Goal: Task Accomplishment & Management: Use online tool/utility

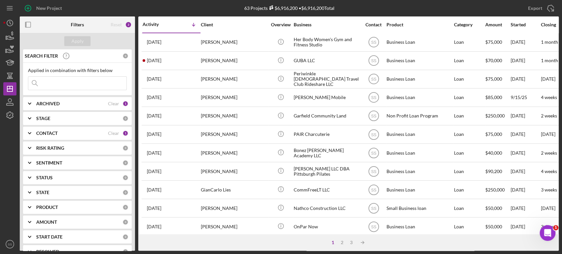
click at [88, 56] on div "SEARCH FILTER" at bounding box center [72, 56] width 99 height 16
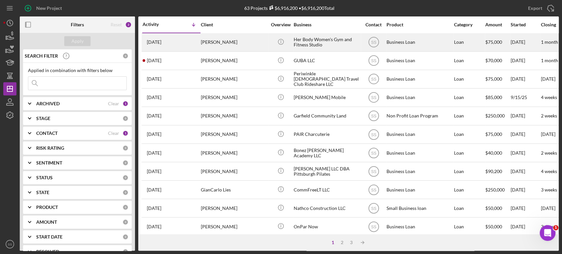
click at [190, 42] on div "[DATE] [PERSON_NAME]" at bounding box center [171, 42] width 58 height 17
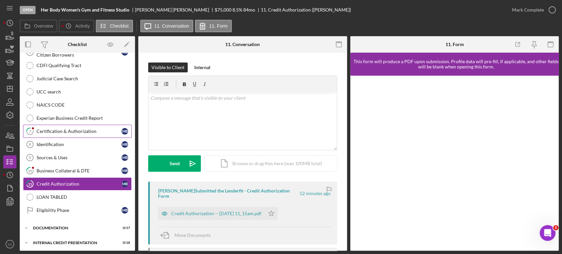
scroll to position [103, 0]
click at [48, 228] on div "Icon/Expander documentation 0 / 17" at bounding box center [77, 227] width 115 height 13
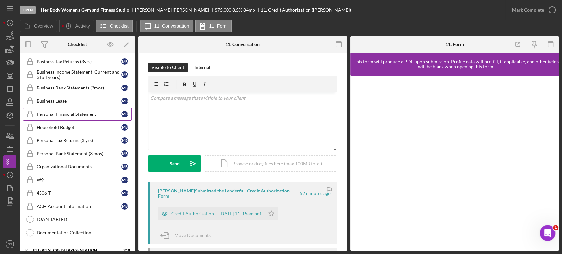
scroll to position [140, 0]
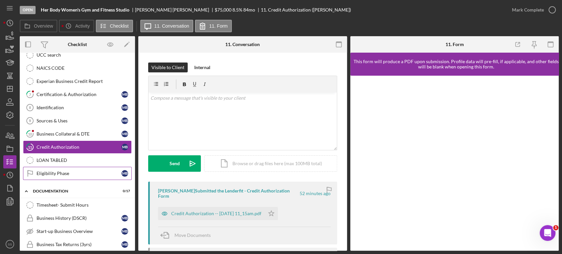
click at [67, 171] on div "Eligibility Phase" at bounding box center [79, 173] width 85 height 5
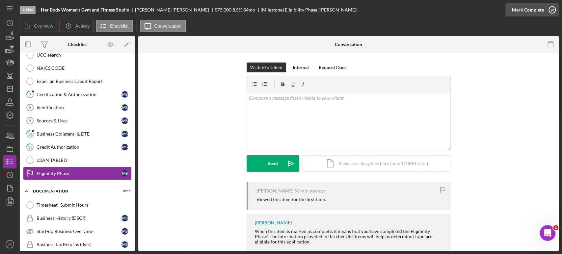
click at [557, 11] on div "Mark Complete" at bounding box center [531, 10] width 53 height 20
click at [549, 7] on icon "button" at bounding box center [552, 10] width 16 height 16
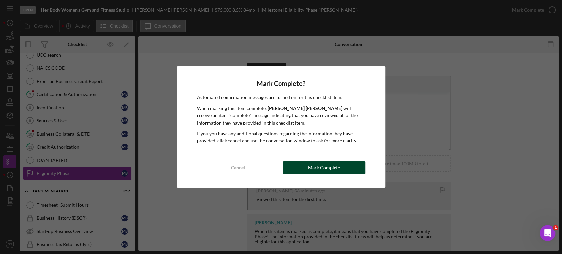
click at [341, 170] on button "Mark Complete" at bounding box center [324, 167] width 83 height 13
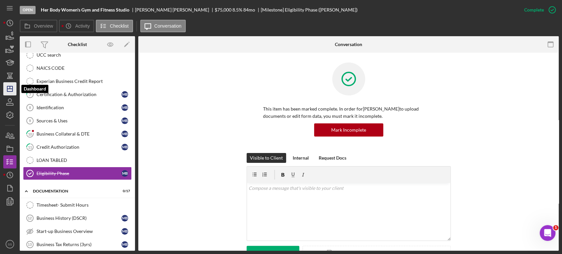
click at [8, 88] on icon "Icon/Dashboard" at bounding box center [10, 89] width 16 height 16
